Goal: Task Accomplishment & Management: Manage account settings

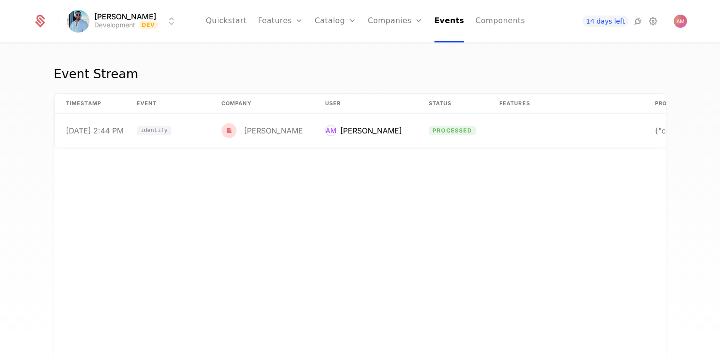
click at [482, 19] on link "Components" at bounding box center [499, 21] width 49 height 42
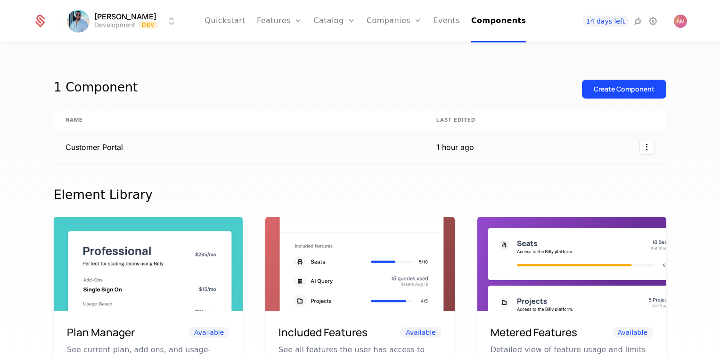
click at [409, 154] on td "Customer Portal" at bounding box center [239, 147] width 371 height 34
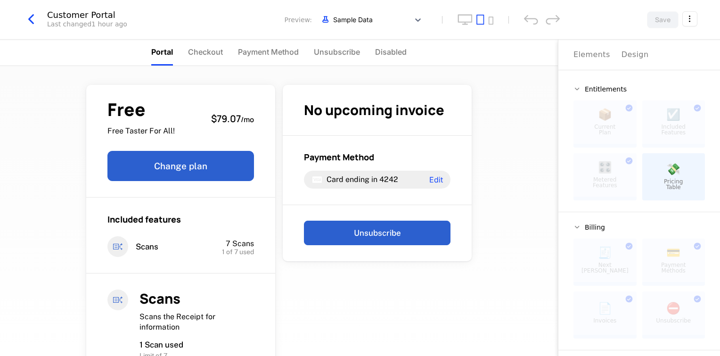
click at [696, 21] on html "Ashutosh Mishra Development Dev Quickstart Features Features Flags Catalog Plan…" at bounding box center [360, 178] width 720 height 356
click at [674, 77] on icon "button" at bounding box center [674, 79] width 10 height 10
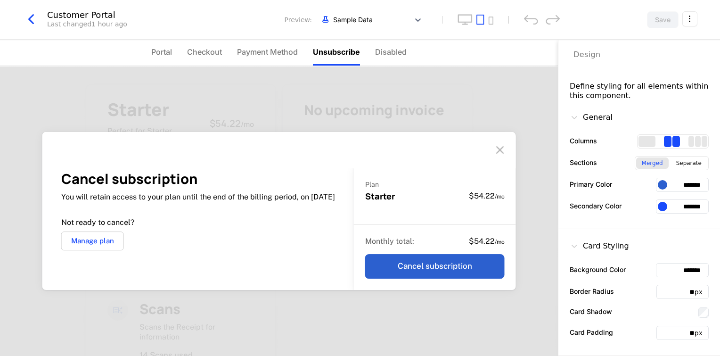
click at [345, 112] on div "Cancel subscription You will retain access to your plan until the end of the bi…" at bounding box center [279, 211] width 558 height 290
click at [248, 57] on span "Payment Method" at bounding box center [267, 51] width 61 height 11
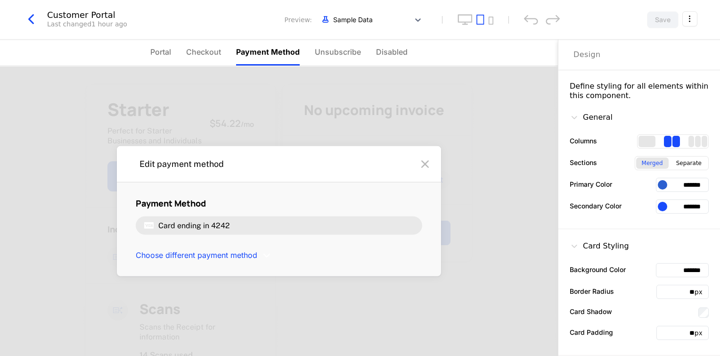
drag, startPoint x: 248, startPoint y: 57, endPoint x: 203, endPoint y: 54, distance: 44.9
click at [203, 54] on span "Checkout" at bounding box center [203, 51] width 35 height 11
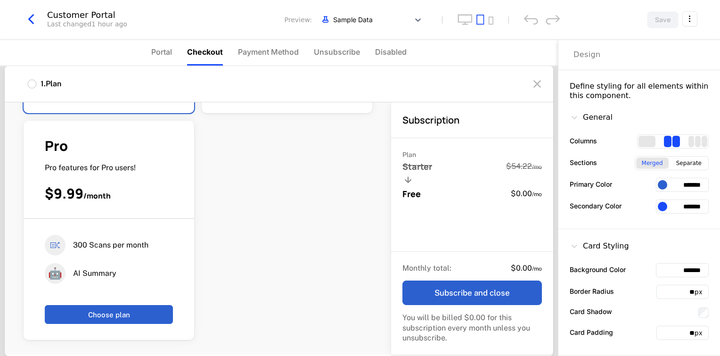
scroll to position [57, 0]
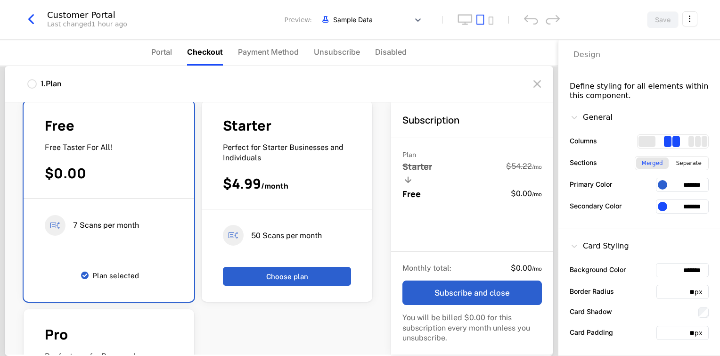
click at [239, 231] on div "50 Scans per month" at bounding box center [272, 235] width 99 height 21
click at [295, 211] on div "50 Scans per month Choose plan" at bounding box center [287, 247] width 170 height 77
drag, startPoint x: 200, startPoint y: 194, endPoint x: 178, endPoint y: 196, distance: 22.3
click at [178, 196] on div "Free Free Taster For All! $0.00 7 Scans per month Plan selected Starter Perfect…" at bounding box center [198, 314] width 349 height 427
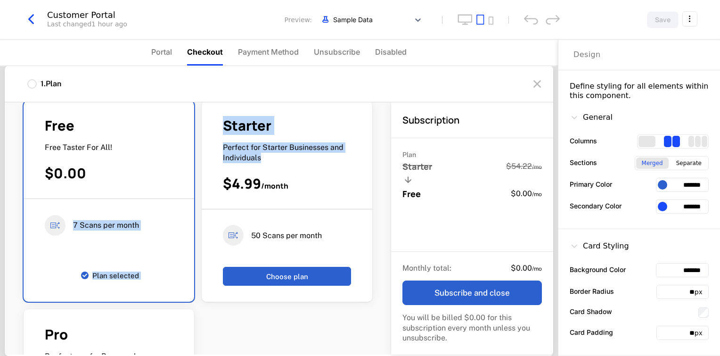
drag, startPoint x: 178, startPoint y: 196, endPoint x: 171, endPoint y: 196, distance: 6.1
click at [171, 196] on div "Free Free Taster For All! $0.00" at bounding box center [109, 157] width 170 height 82
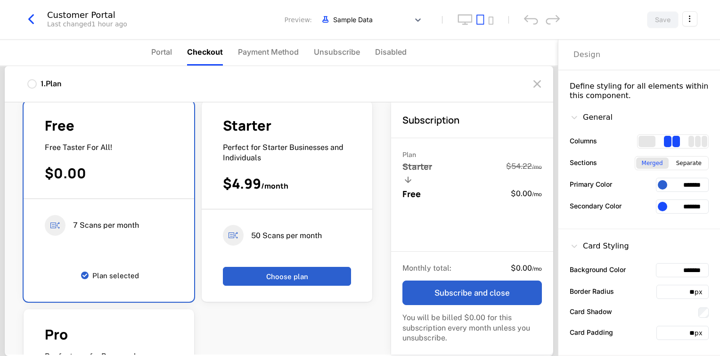
click at [695, 139] on div "3 columns" at bounding box center [698, 141] width 6 height 11
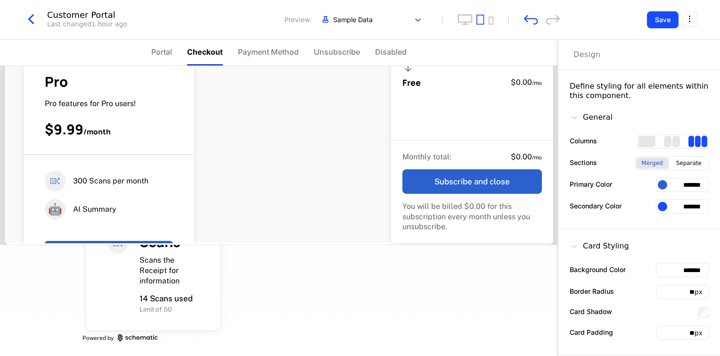
scroll to position [245, 0]
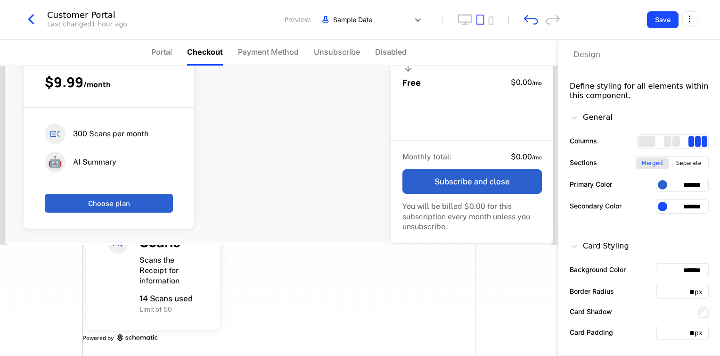
click at [303, 292] on div "Starter Perfect for Starter Businesses and Individuals $54.22 / mo Change plan …" at bounding box center [278, 156] width 393 height 402
click at [477, 290] on div "Starter Perfect for Starter Businesses and Individuals $54.22 / mo Change plan …" at bounding box center [279, 211] width 558 height 290
click at [660, 20] on button "Save" at bounding box center [663, 19] width 32 height 17
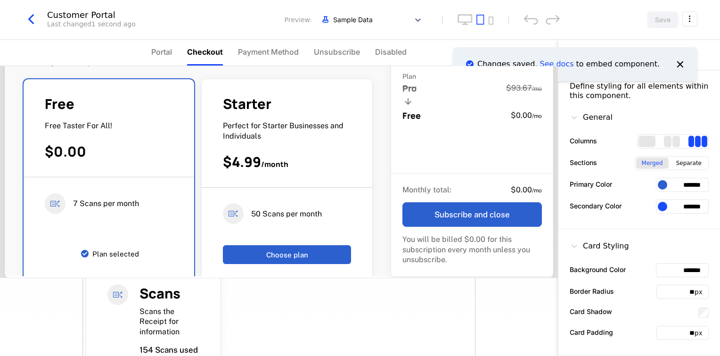
scroll to position [0, 0]
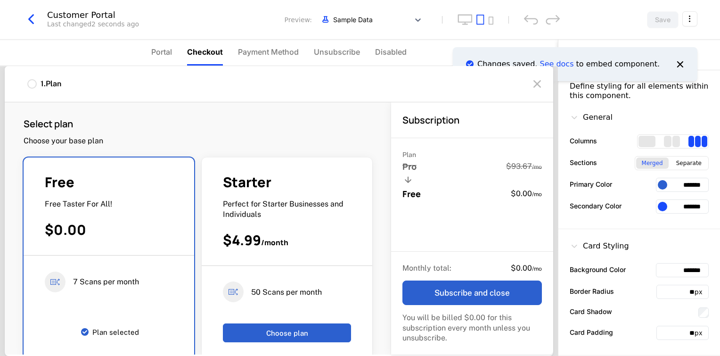
click at [316, 209] on div "Perfect for Starter Businesses and Individuals" at bounding box center [287, 209] width 128 height 20
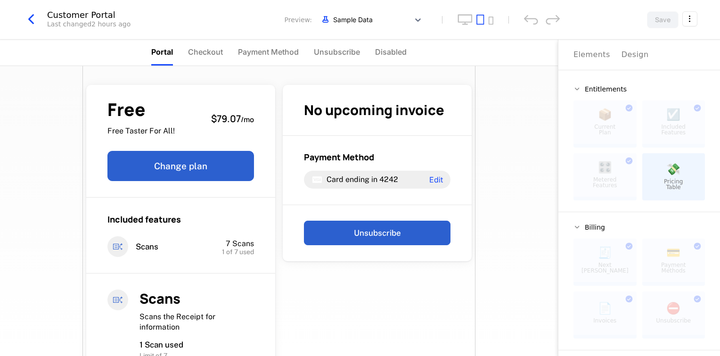
click at [270, 53] on html "Ashutosh Mishra Development Dev Quickstart Features Features Flags Catalog Plan…" at bounding box center [360, 178] width 720 height 356
